Goal: Information Seeking & Learning: Learn about a topic

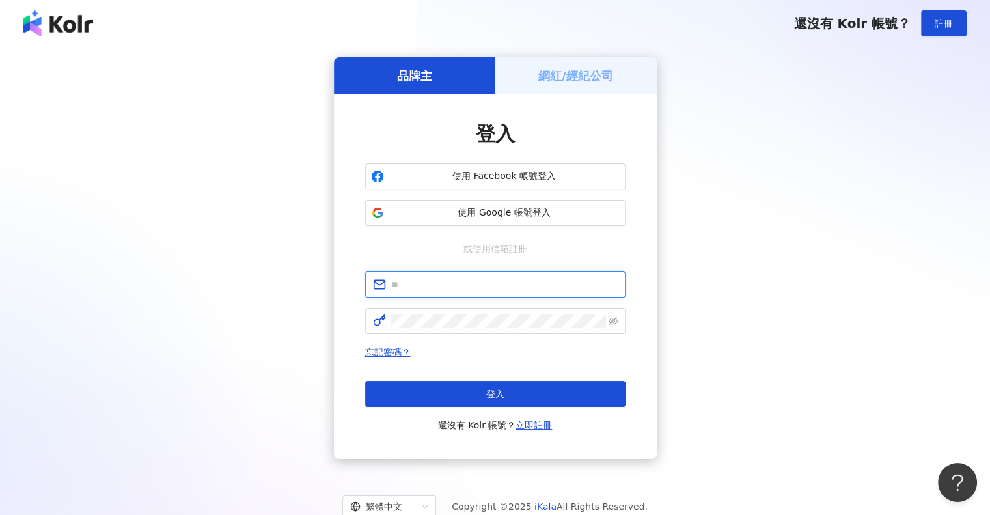
click at [442, 283] on input "text" at bounding box center [504, 284] width 226 height 14
paste input "**********"
type input "**********"
click at [436, 312] on span at bounding box center [495, 321] width 260 height 26
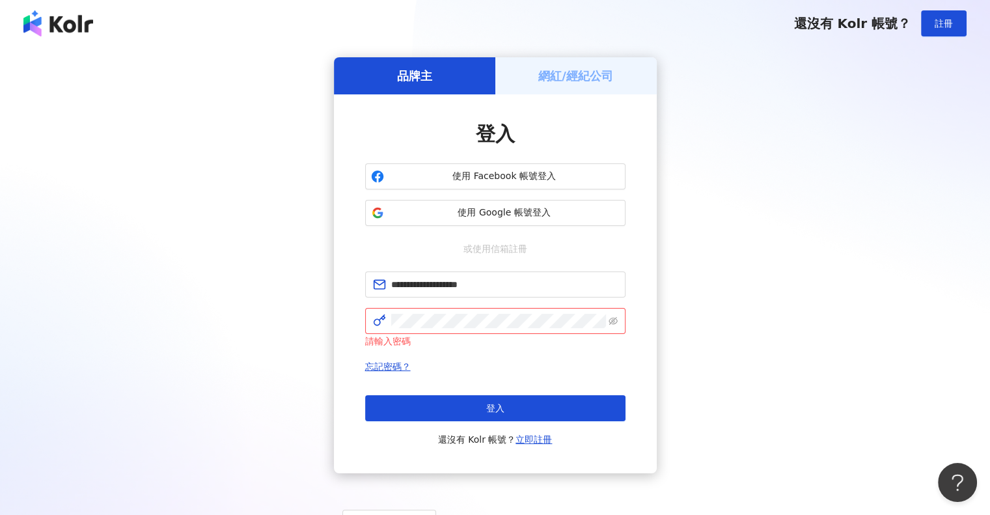
click at [507, 405] on button "登入" at bounding box center [495, 408] width 260 height 26
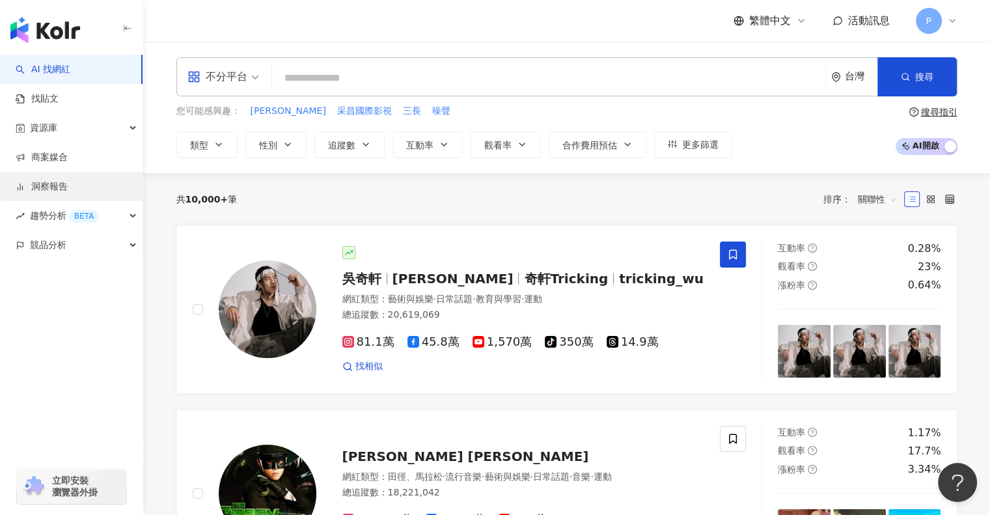
click at [51, 186] on link "洞察報告" at bounding box center [42, 186] width 52 height 13
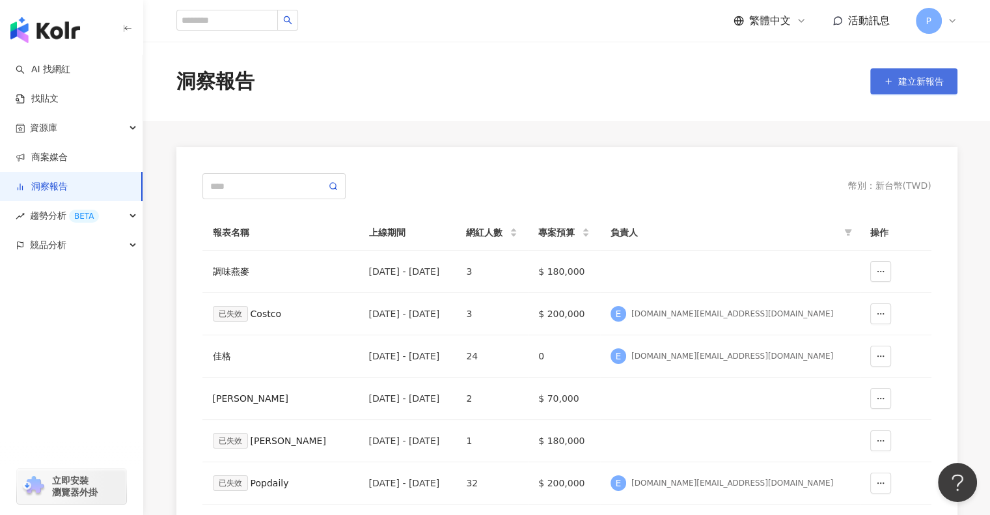
click at [913, 79] on span "建立新報告" at bounding box center [921, 81] width 46 height 10
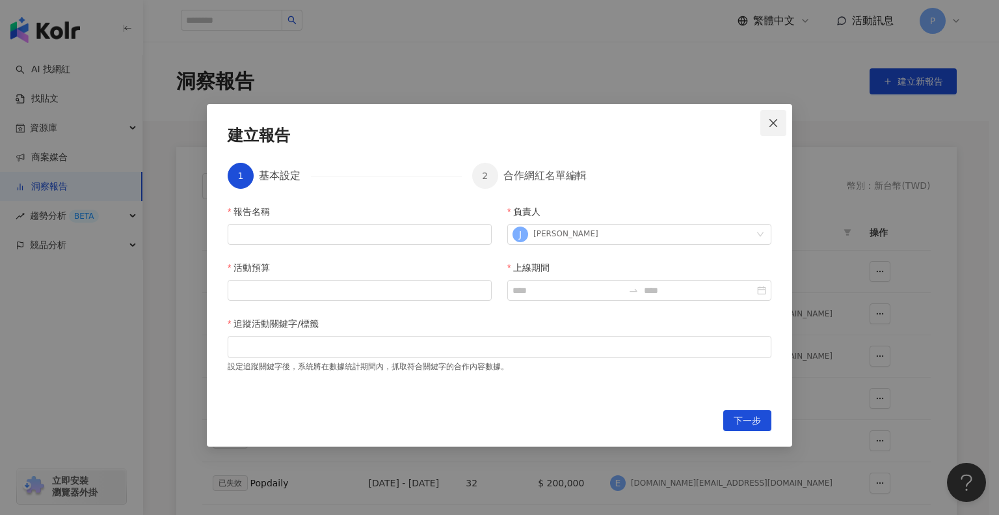
click at [770, 122] on icon "close" at bounding box center [773, 123] width 10 height 10
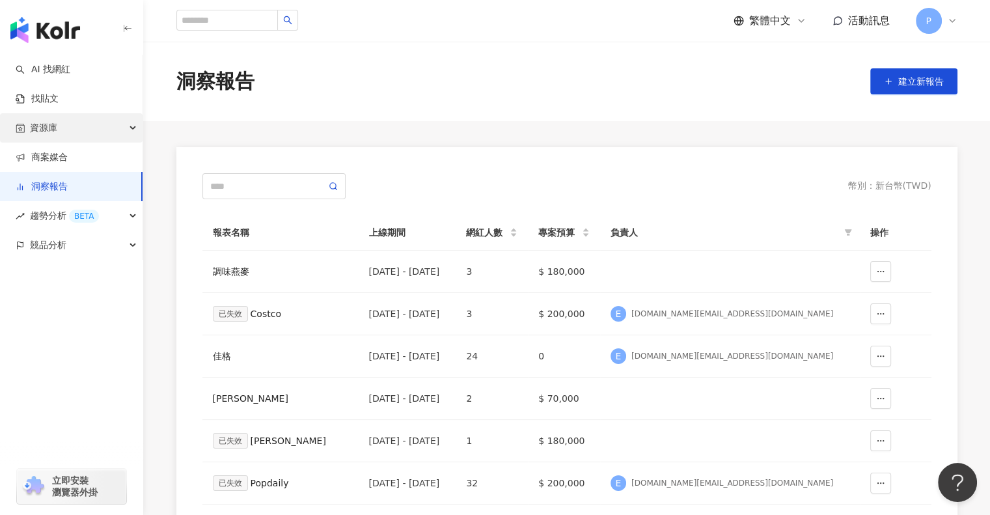
click at [134, 129] on div "資源庫" at bounding box center [71, 127] width 142 height 29
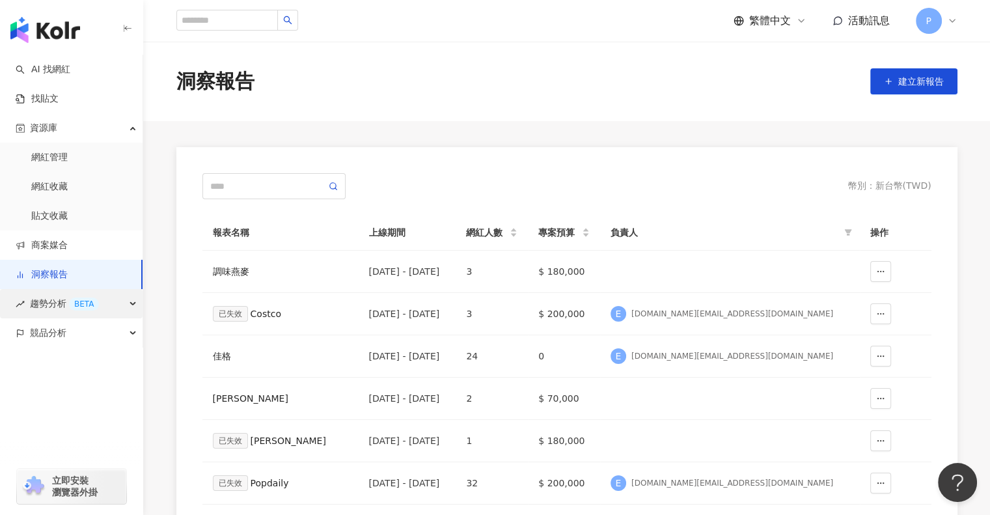
click at [52, 306] on span "趨勢分析 BETA" at bounding box center [64, 303] width 69 height 29
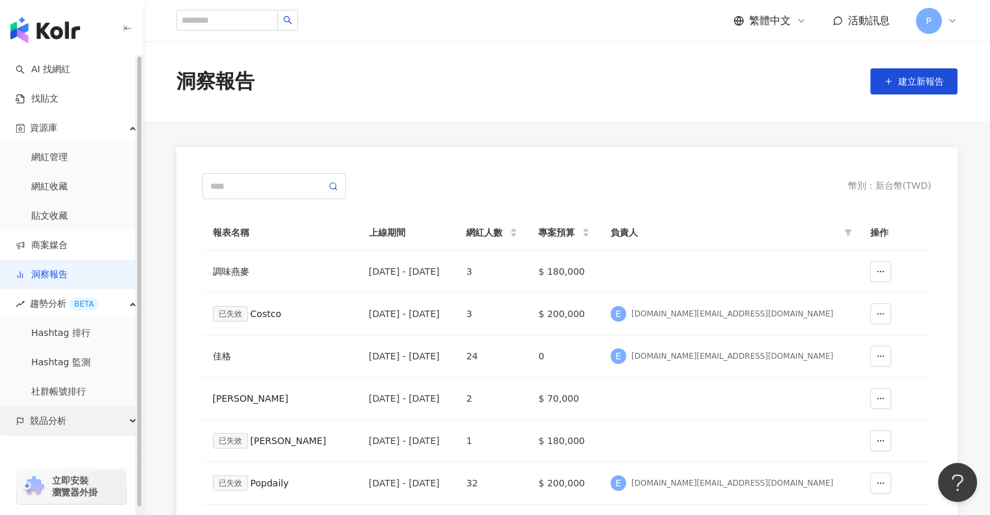
click at [101, 426] on div "競品分析" at bounding box center [71, 420] width 142 height 29
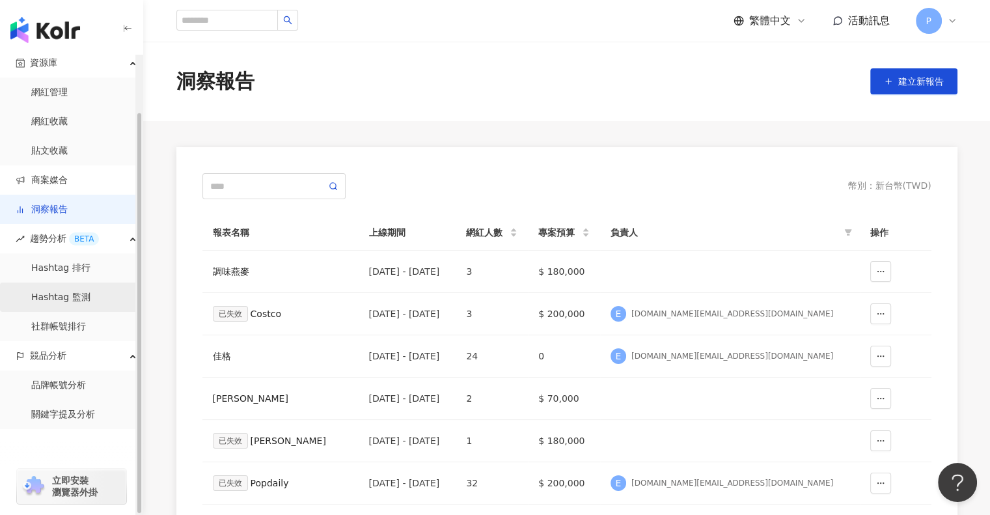
click at [64, 296] on link "Hashtag 監測" at bounding box center [60, 297] width 59 height 13
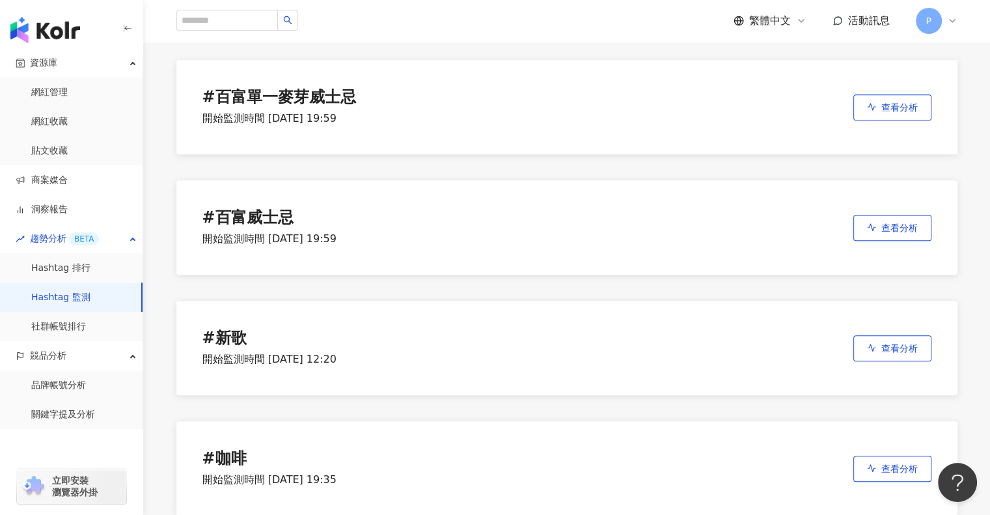
scroll to position [809, 0]
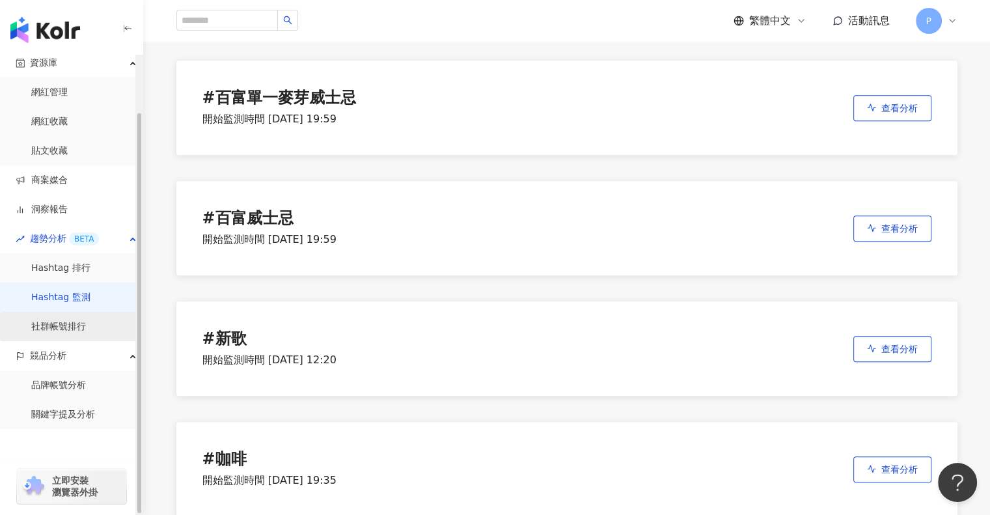
click at [86, 333] on link "社群帳號排行" at bounding box center [58, 326] width 55 height 13
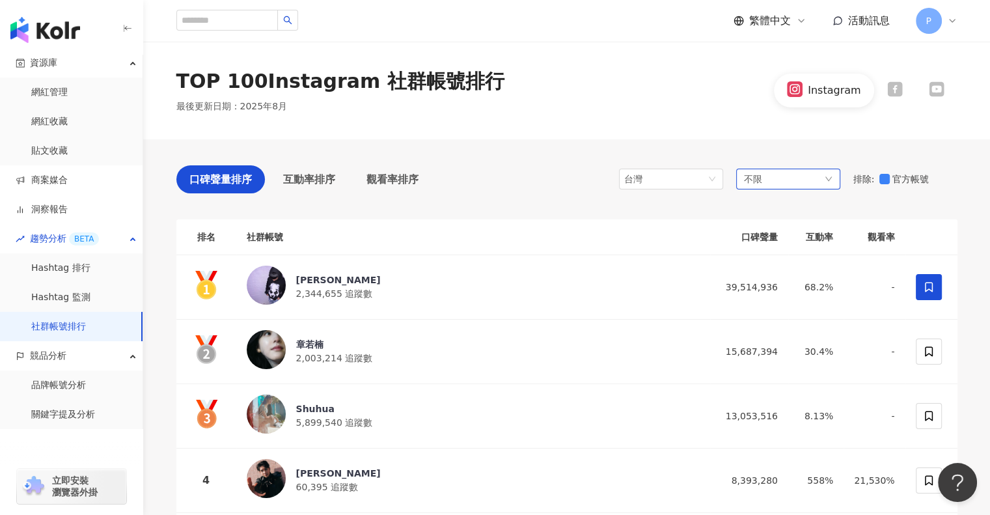
click at [832, 180] on div "不限" at bounding box center [788, 178] width 104 height 21
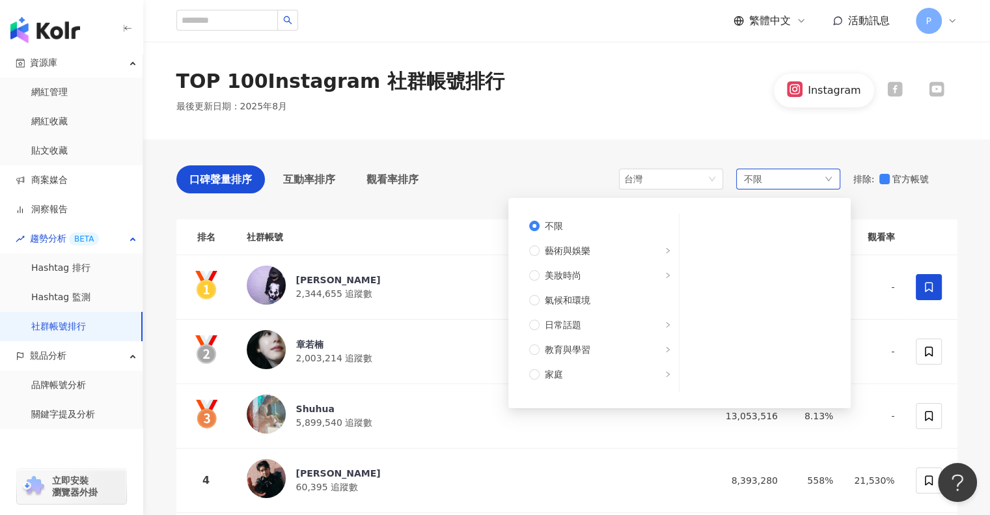
click at [832, 180] on div "不限 不限 藝術與娛樂 美妝時尚 氣候和環境 日常話題 教育與學習 家庭 財經 美食 命理占卜 遊戲 法政社會 生活風格 影視娛樂 醫療與健康 寵物 攝影 感…" at bounding box center [788, 178] width 104 height 21
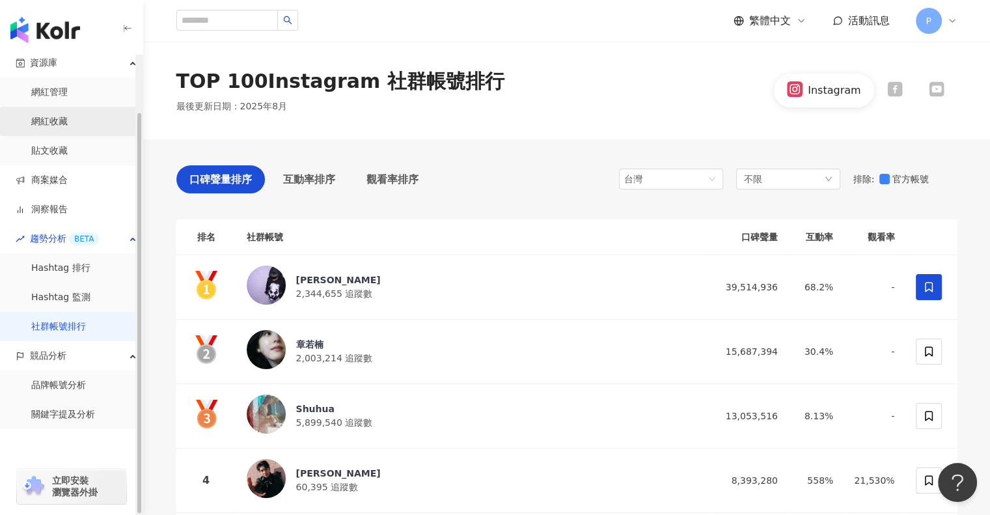
click at [68, 115] on link "網紅收藏" at bounding box center [49, 121] width 36 height 13
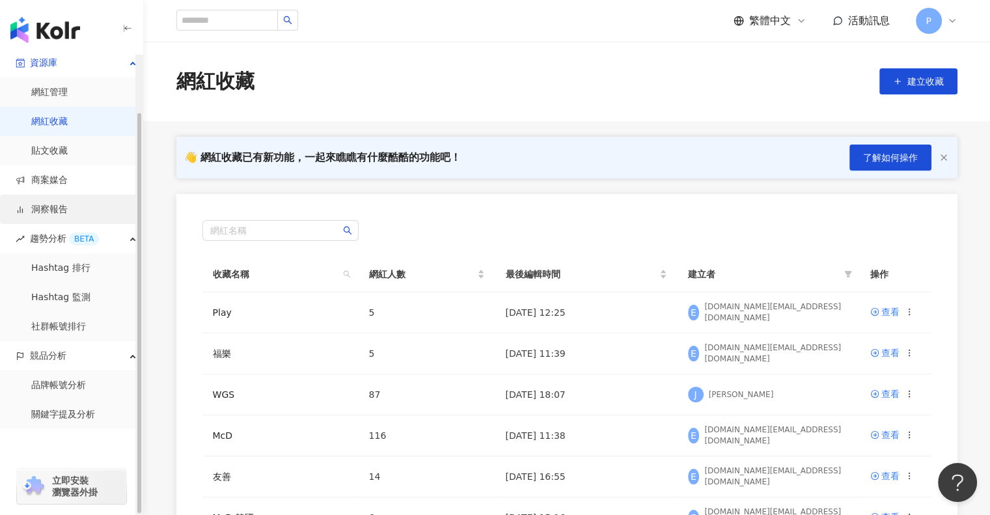
click at [61, 206] on link "洞察報告" at bounding box center [42, 209] width 52 height 13
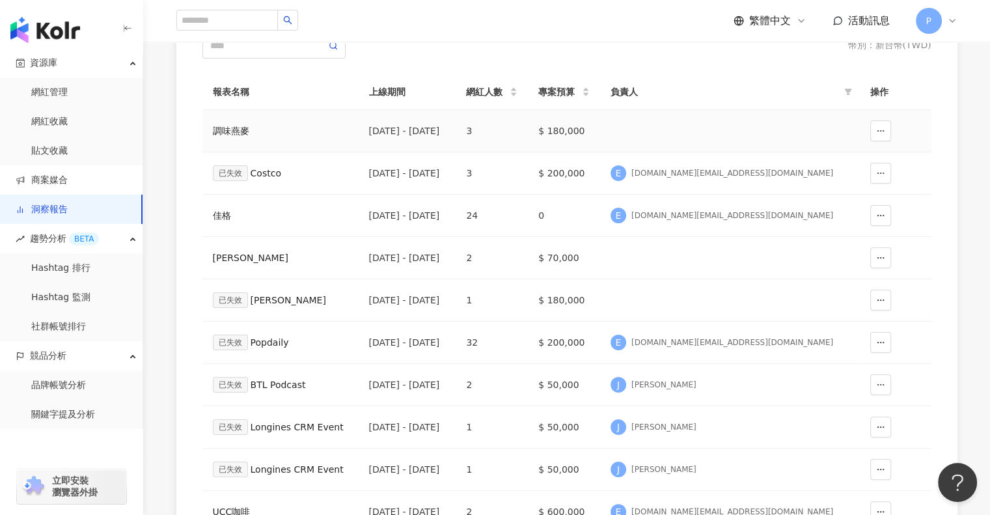
scroll to position [163, 0]
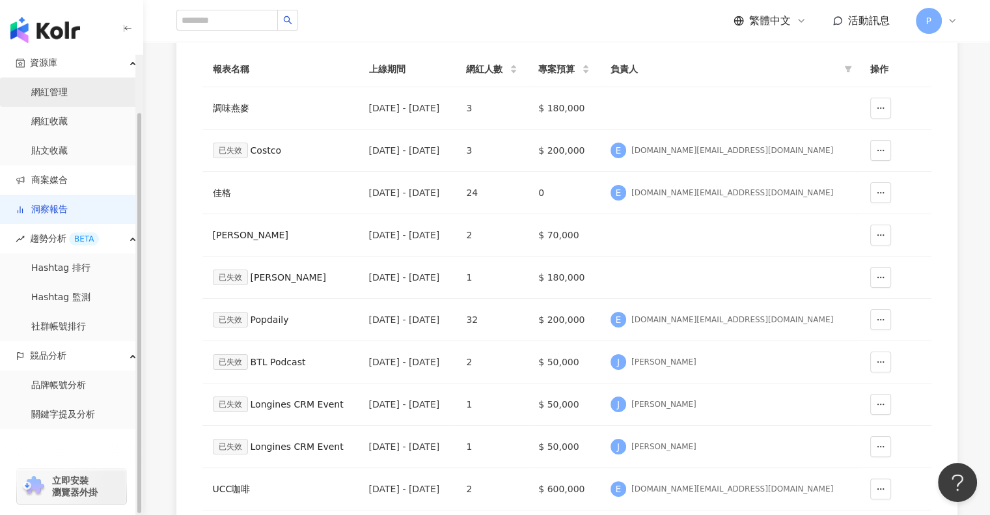
click at [57, 96] on link "網紅管理" at bounding box center [49, 92] width 36 height 13
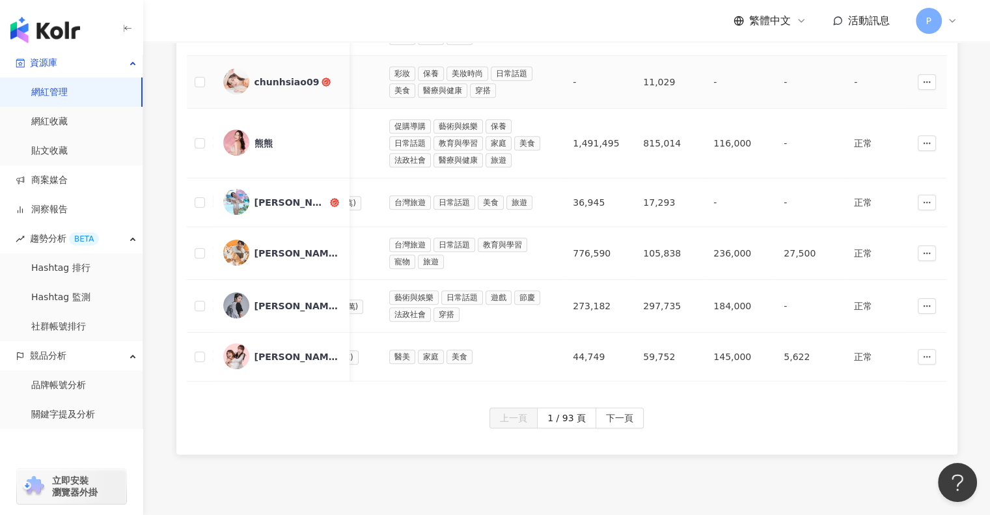
scroll to position [591, 0]
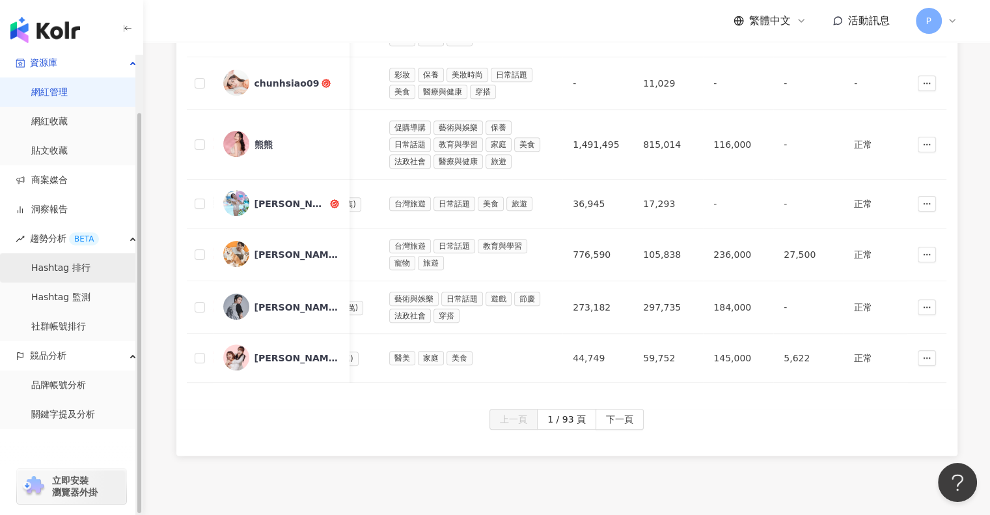
click at [44, 263] on link "Hashtag 排行" at bounding box center [60, 268] width 59 height 13
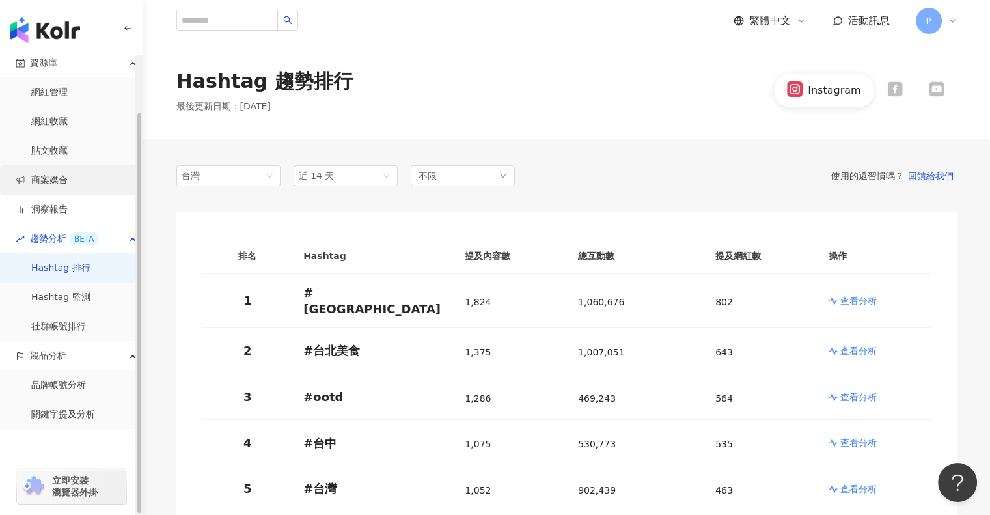
click at [44, 179] on link "商案媒合" at bounding box center [42, 180] width 52 height 13
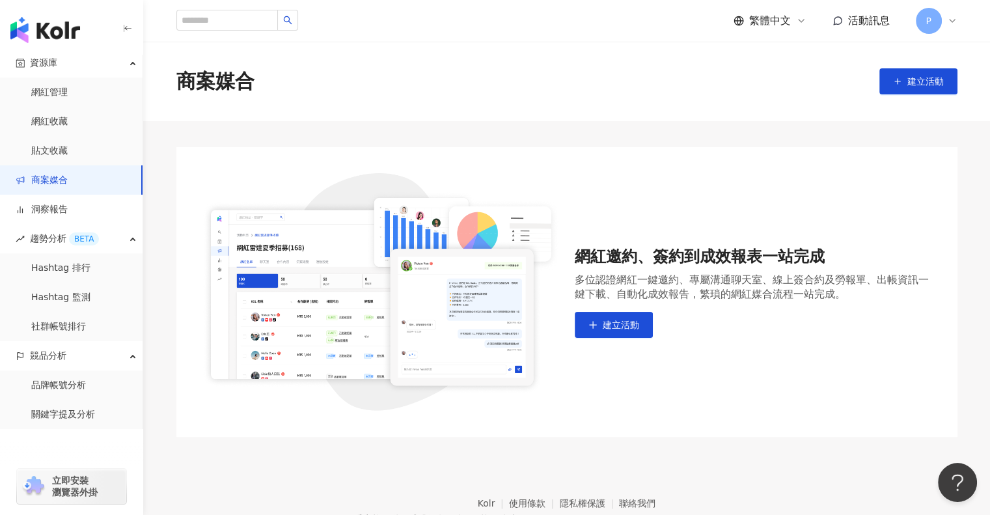
scroll to position [66, 0]
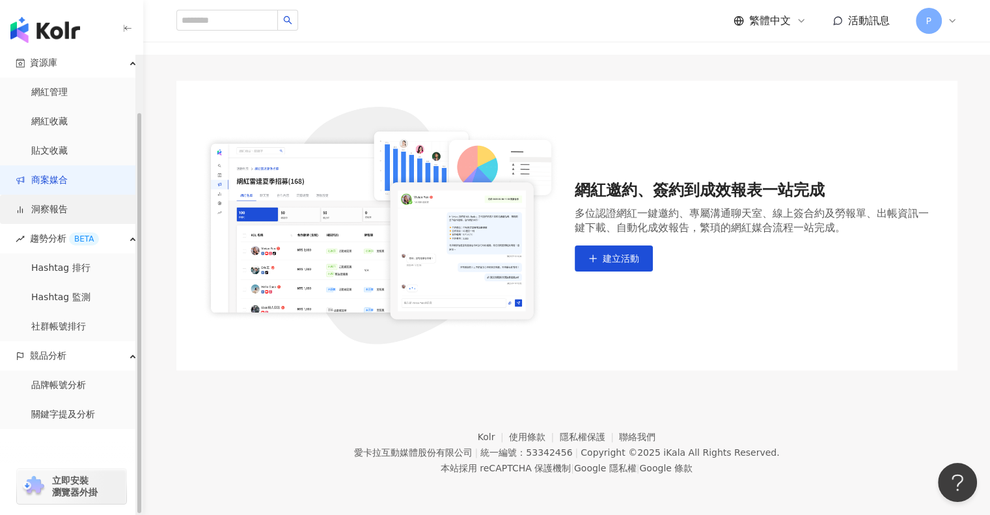
click at [55, 211] on link "洞察報告" at bounding box center [42, 209] width 52 height 13
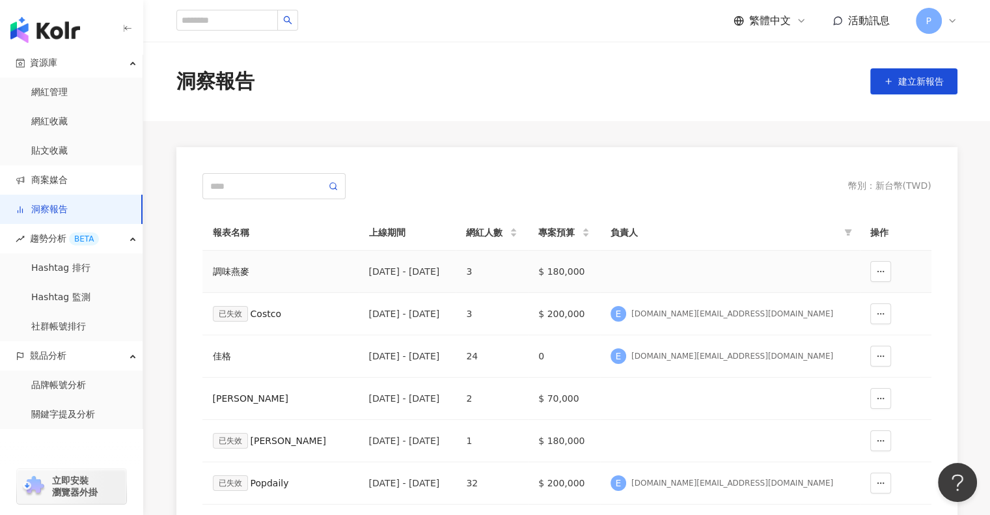
click at [230, 271] on div "調味燕麥" at bounding box center [280, 271] width 135 height 14
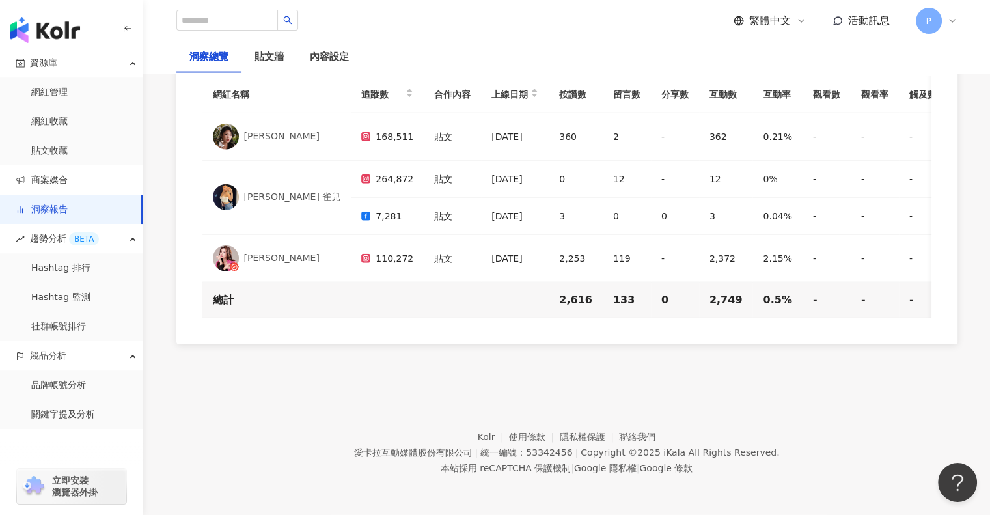
scroll to position [3060, 0]
click at [36, 239] on span "趨勢分析 BETA" at bounding box center [64, 238] width 69 height 29
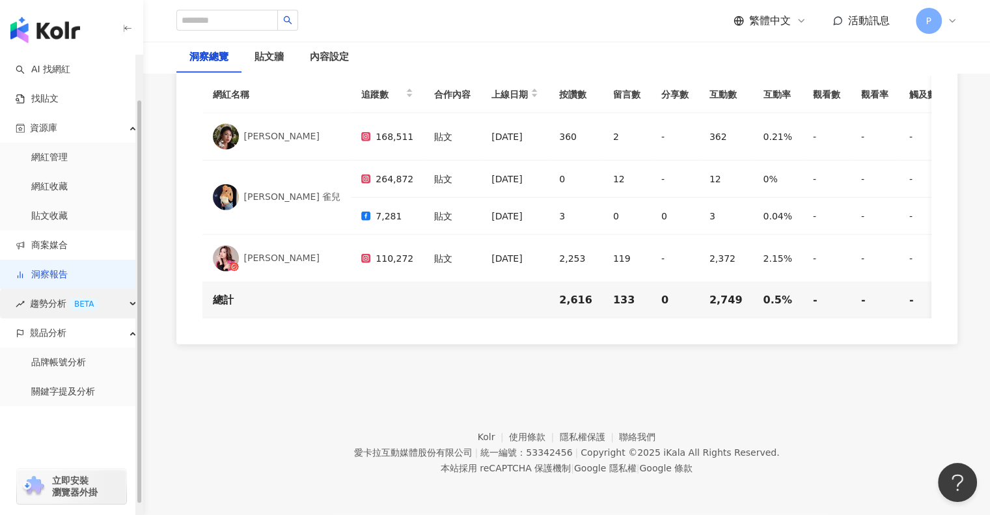
scroll to position [0, 0]
click at [37, 303] on span "趨勢分析 BETA" at bounding box center [64, 303] width 69 height 29
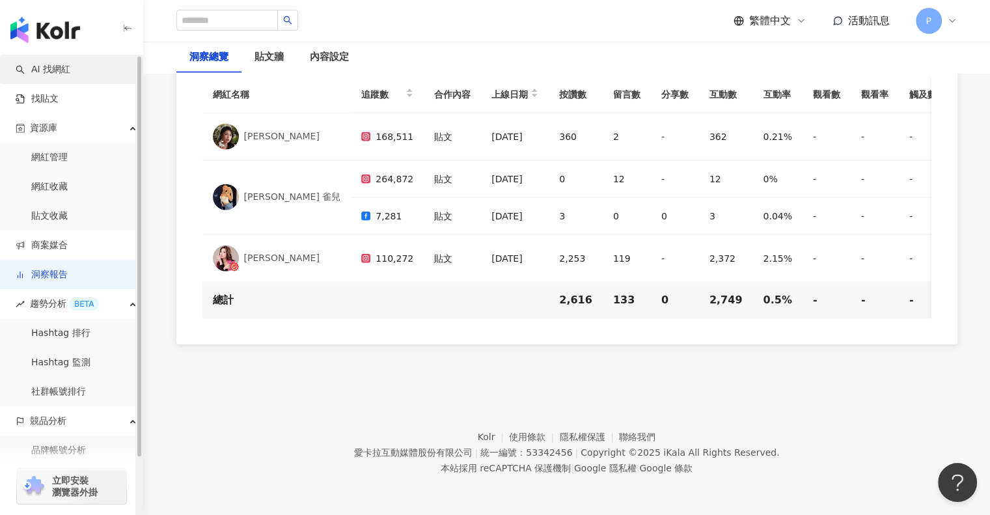
click at [54, 72] on link "AI 找網紅" at bounding box center [43, 69] width 55 height 13
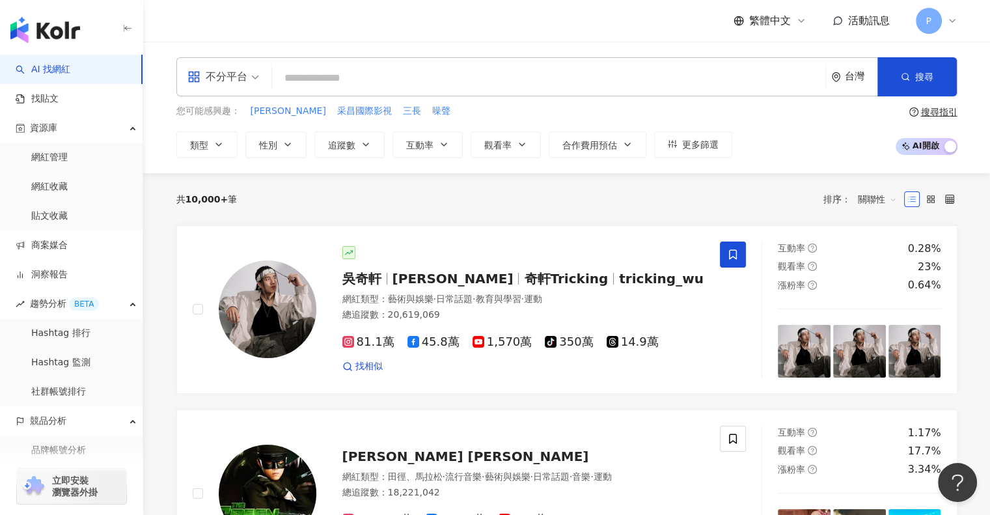
click at [302, 79] on input "search" at bounding box center [548, 78] width 543 height 25
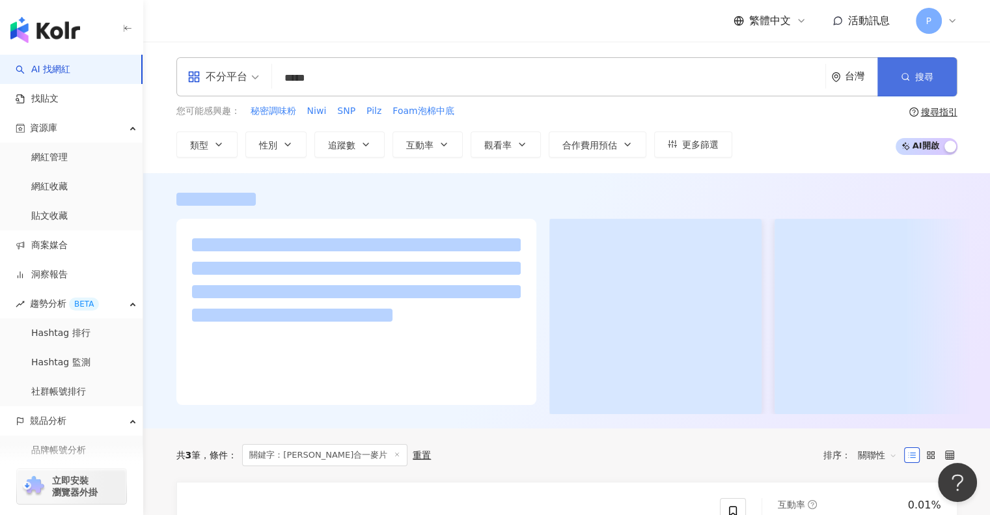
click at [908, 75] on icon "button" at bounding box center [904, 76] width 9 height 9
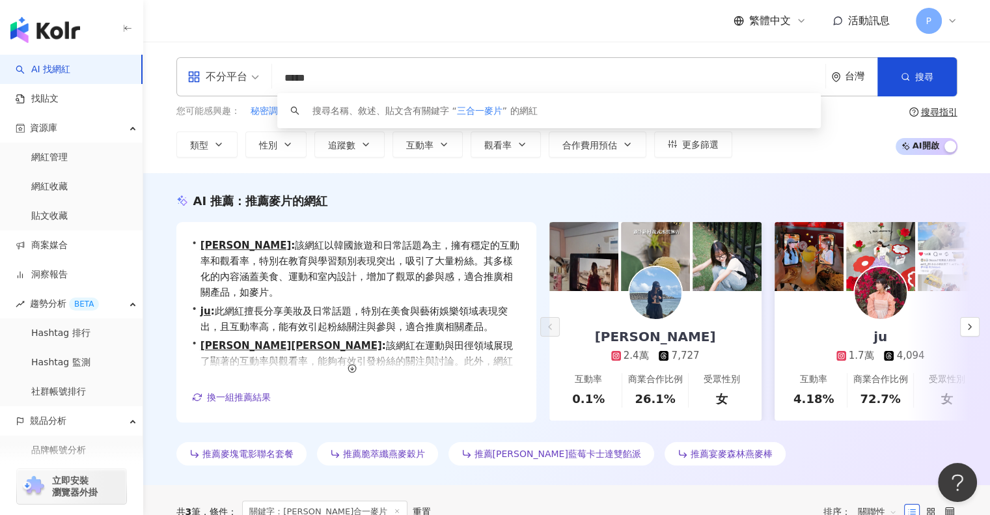
click at [355, 76] on input "*****" at bounding box center [548, 78] width 543 height 25
drag, startPoint x: 355, startPoint y: 76, endPoint x: 299, endPoint y: 55, distance: 59.9
click at [299, 55] on div "不分平台 ***** 台灣 搜尋 keyword 搜尋名稱、敘述、貼文含有關鍵字 “ 三合一麥片 ” 的網紅 您可能感興趣： 秘密調味粉 Niwi SNP P…" at bounding box center [566, 107] width 846 height 131
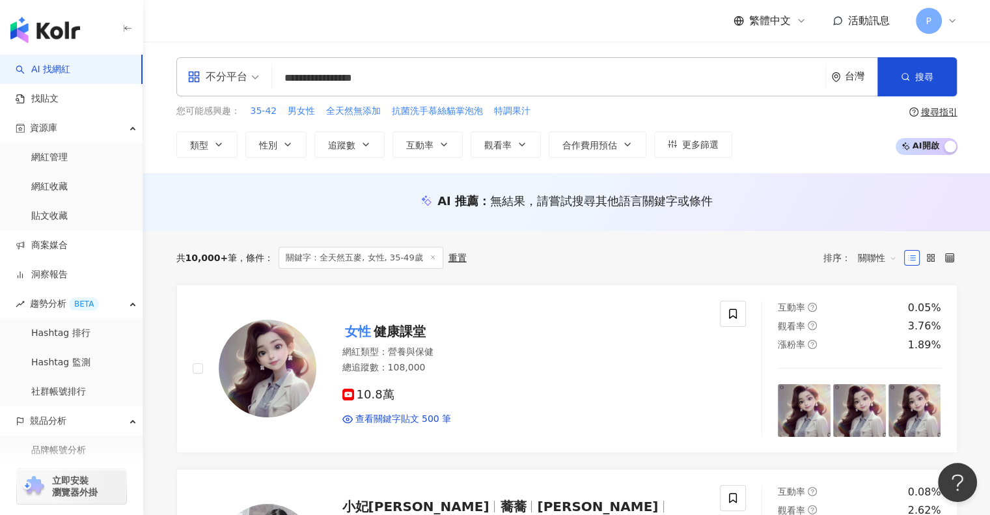
click at [339, 99] on div "**********" at bounding box center [566, 107] width 833 height 100
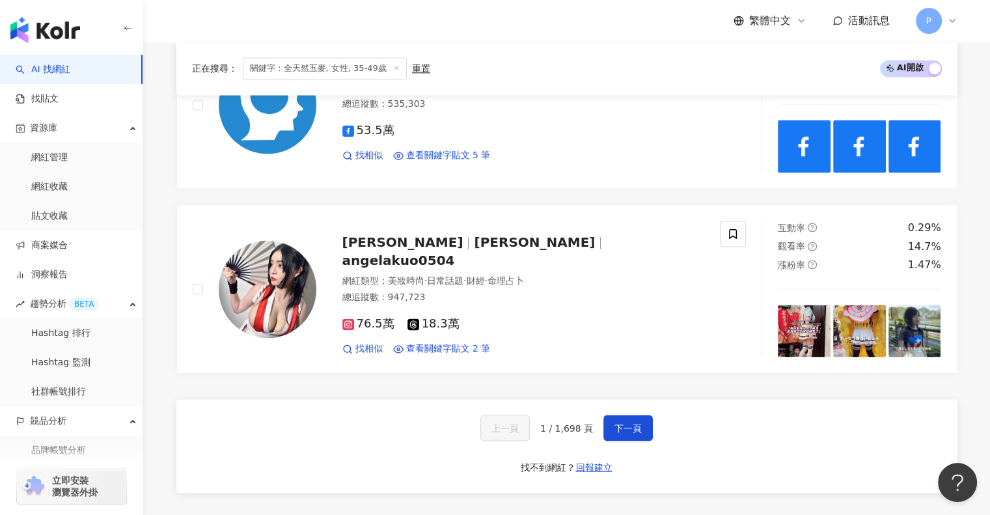
scroll to position [2253, 0]
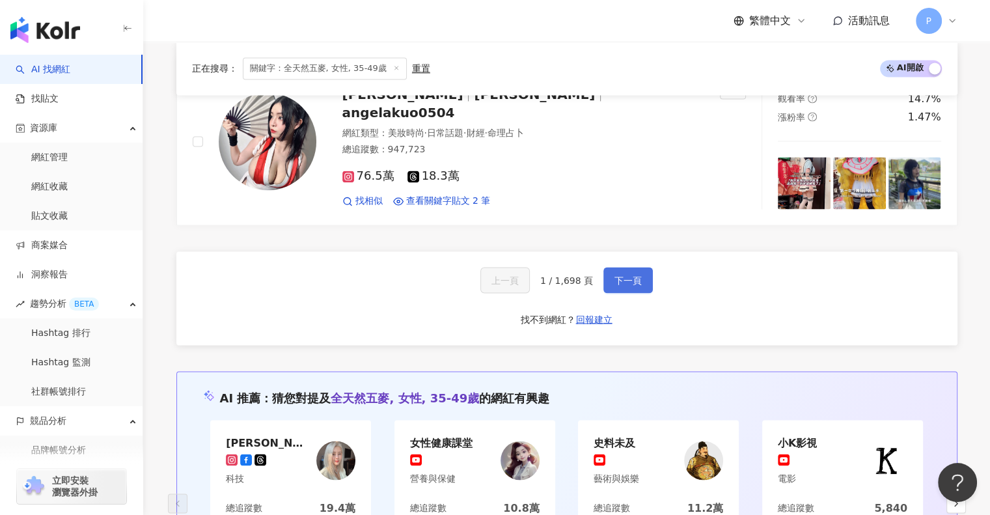
click at [630, 275] on span "下一頁" at bounding box center [627, 280] width 27 height 10
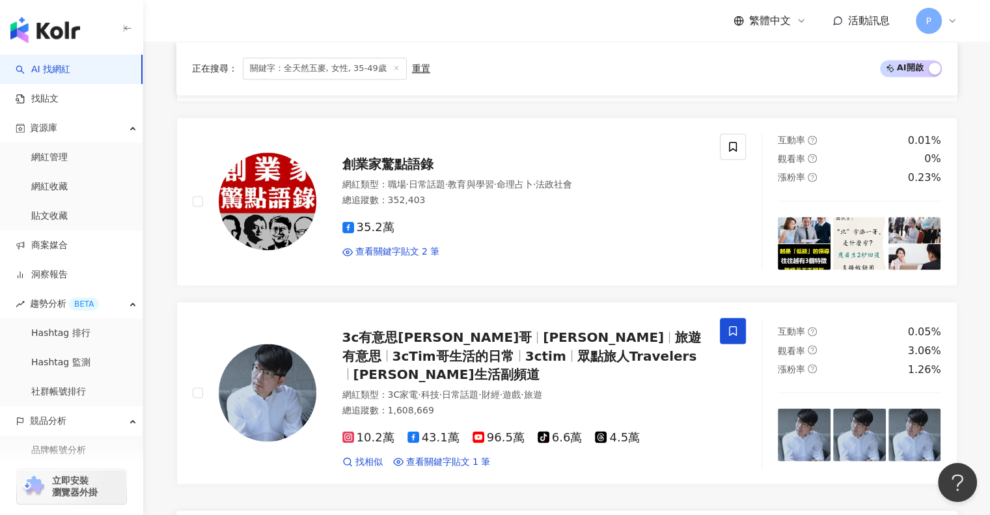
scroll to position [2164, 0]
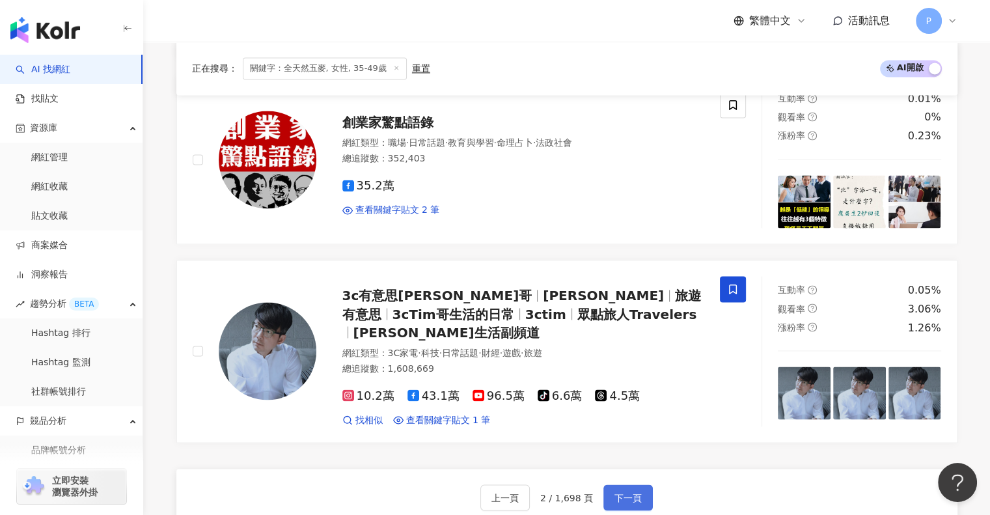
click at [630, 492] on span "下一頁" at bounding box center [627, 497] width 27 height 10
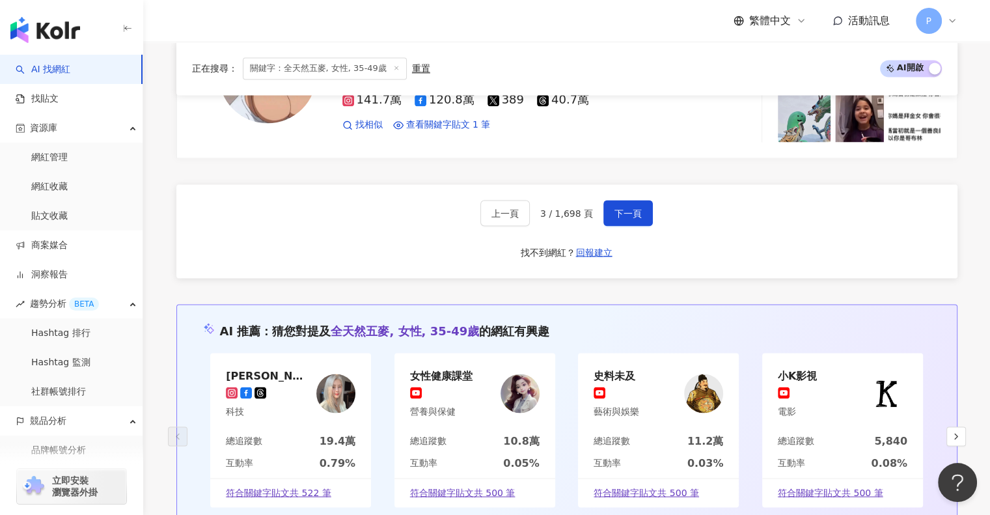
scroll to position [2319, 0]
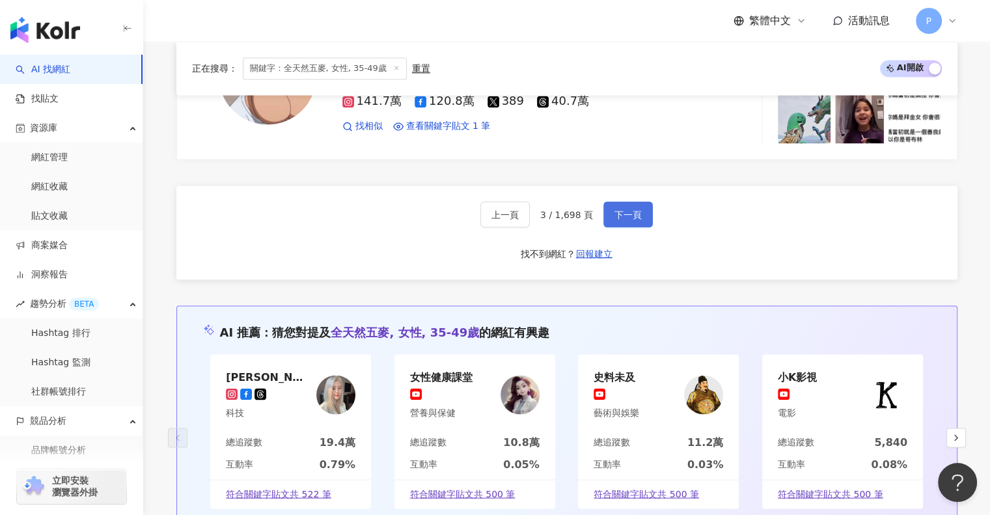
click at [624, 209] on span "下一頁" at bounding box center [627, 214] width 27 height 10
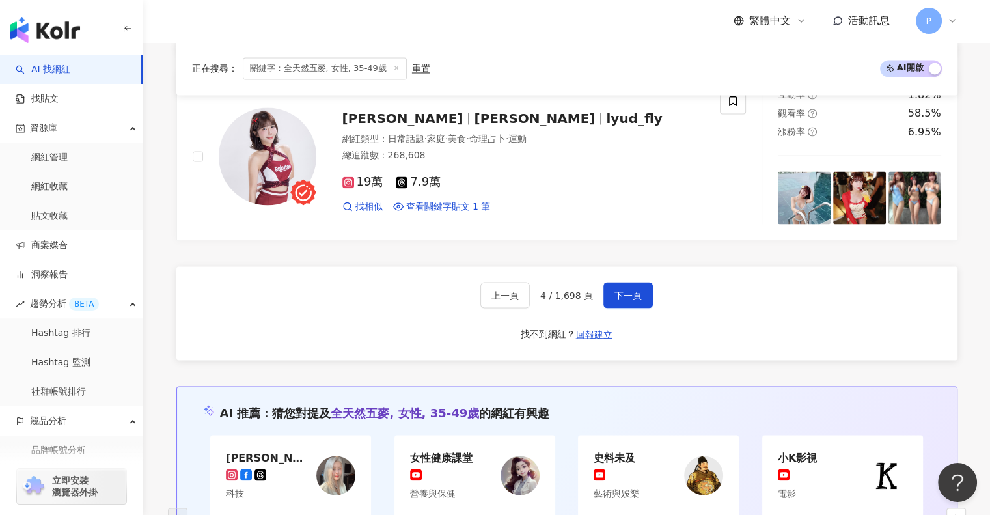
scroll to position [2248, 0]
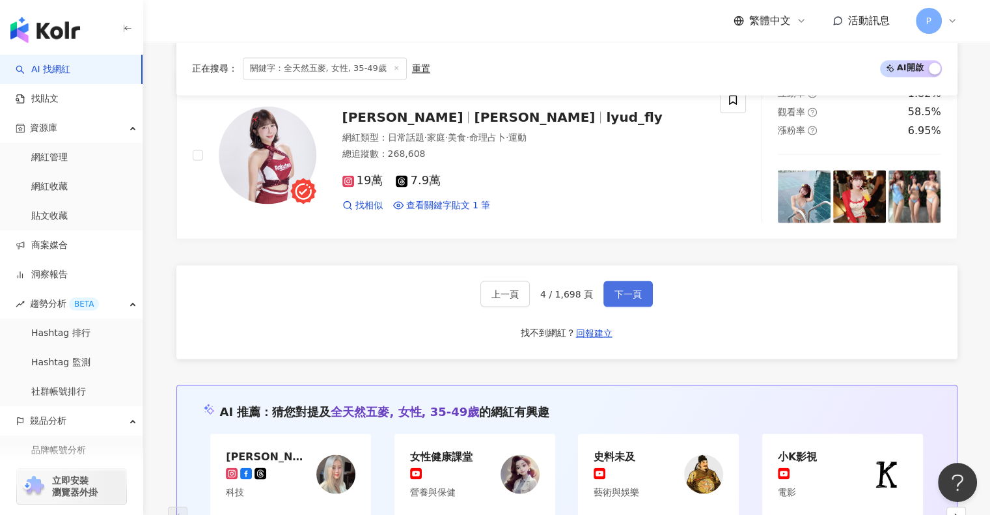
click at [623, 288] on span "下一頁" at bounding box center [627, 293] width 27 height 10
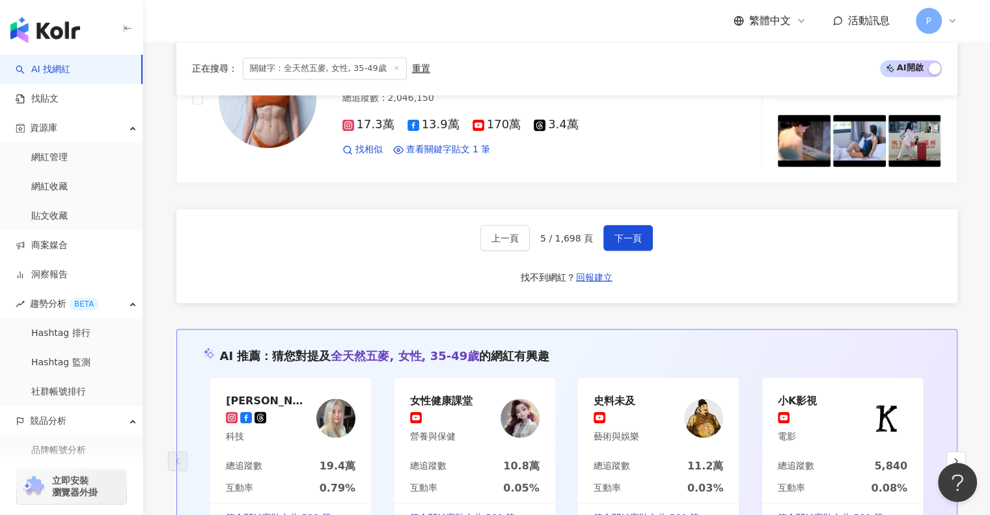
scroll to position [2282, 0]
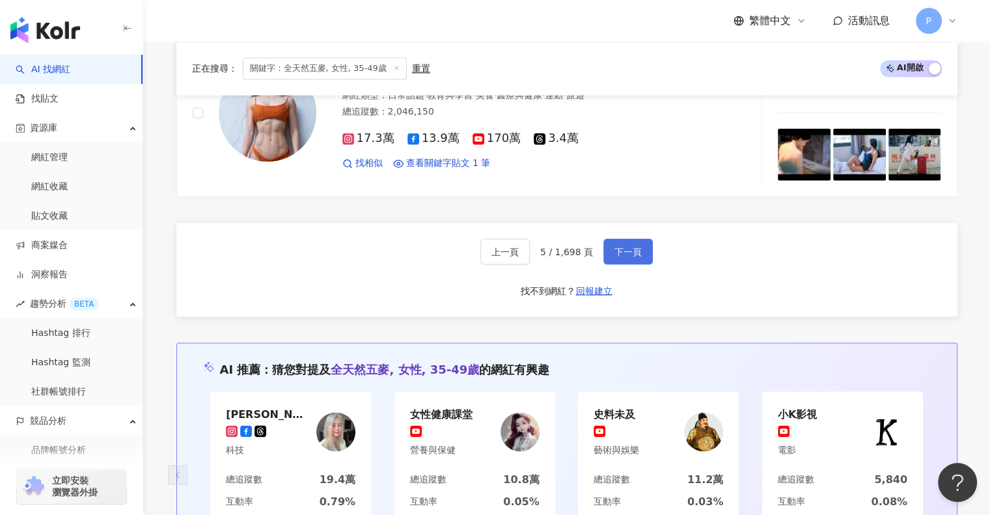
click at [630, 249] on span "下一頁" at bounding box center [627, 251] width 27 height 10
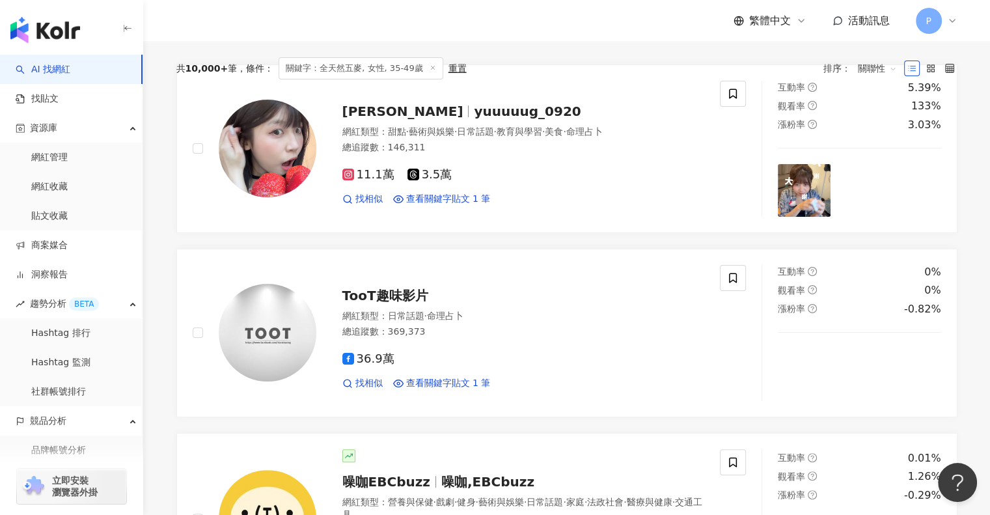
scroll to position [0, 0]
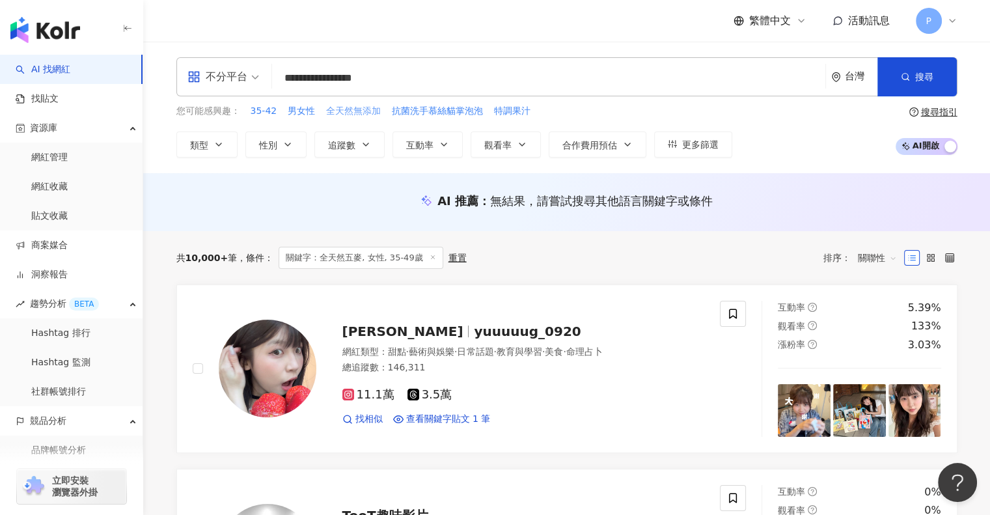
click at [359, 114] on span "全天然無添加" at bounding box center [353, 111] width 55 height 13
type input "******"
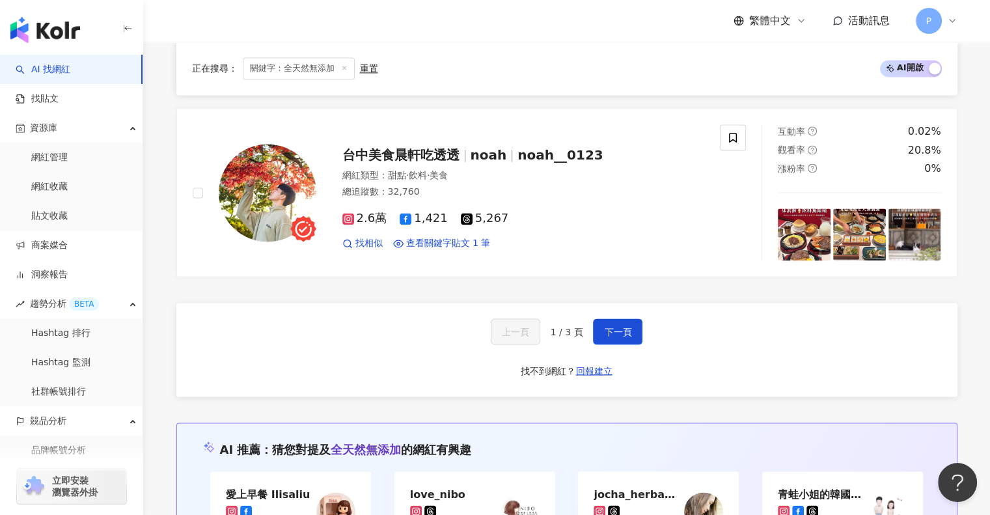
scroll to position [2203, 0]
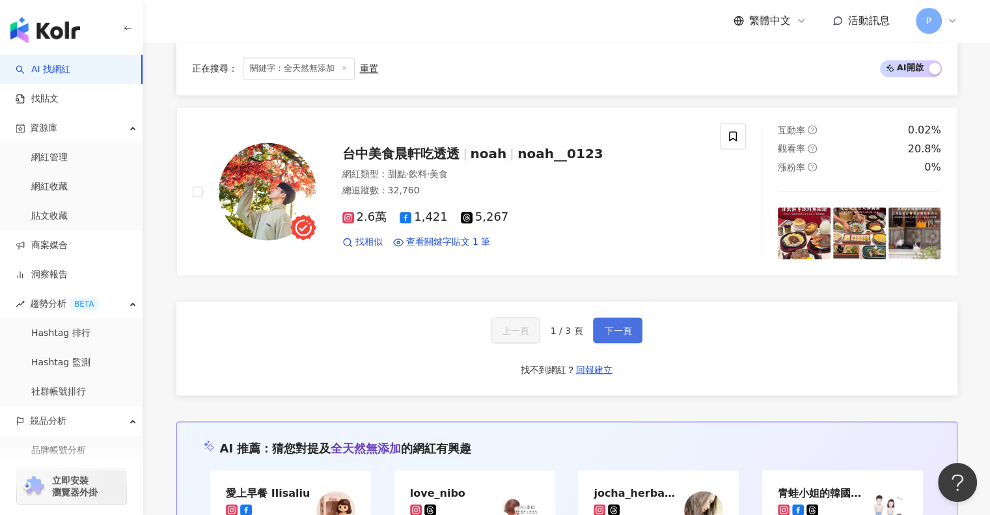
click at [625, 325] on span "下一頁" at bounding box center [617, 330] width 27 height 10
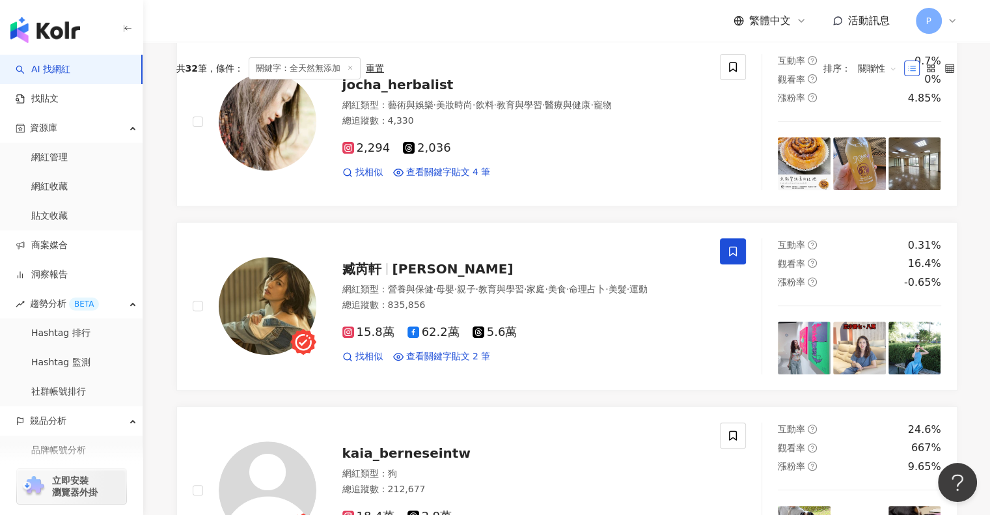
scroll to position [0, 0]
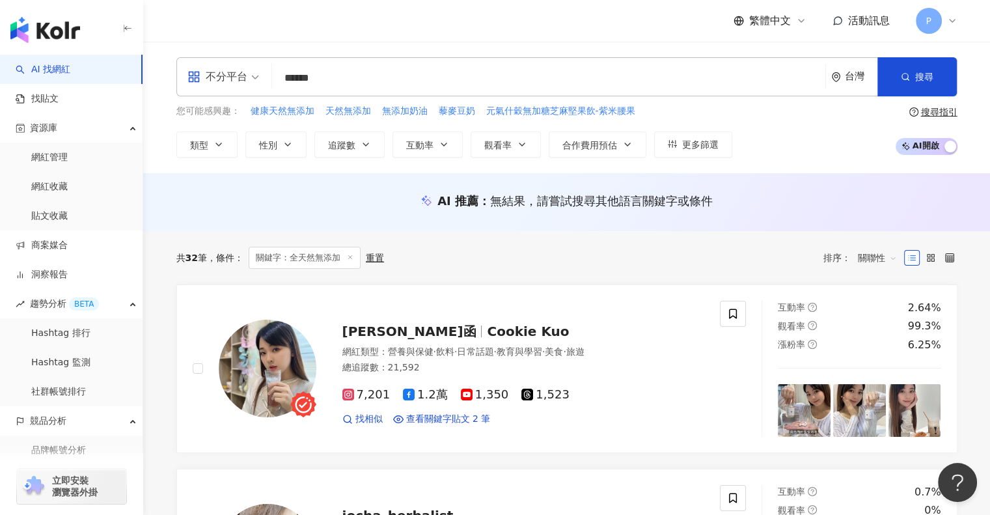
click at [615, 228] on div "AI 推薦 ： 無結果，請嘗試搜尋其他語言關鍵字或條件" at bounding box center [566, 202] width 846 height 58
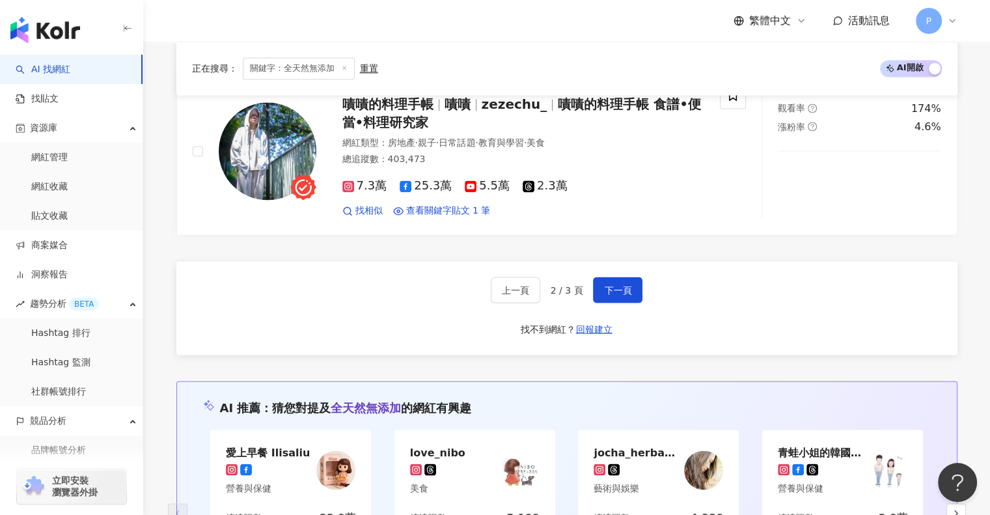
scroll to position [2251, 0]
